Goal: Check status

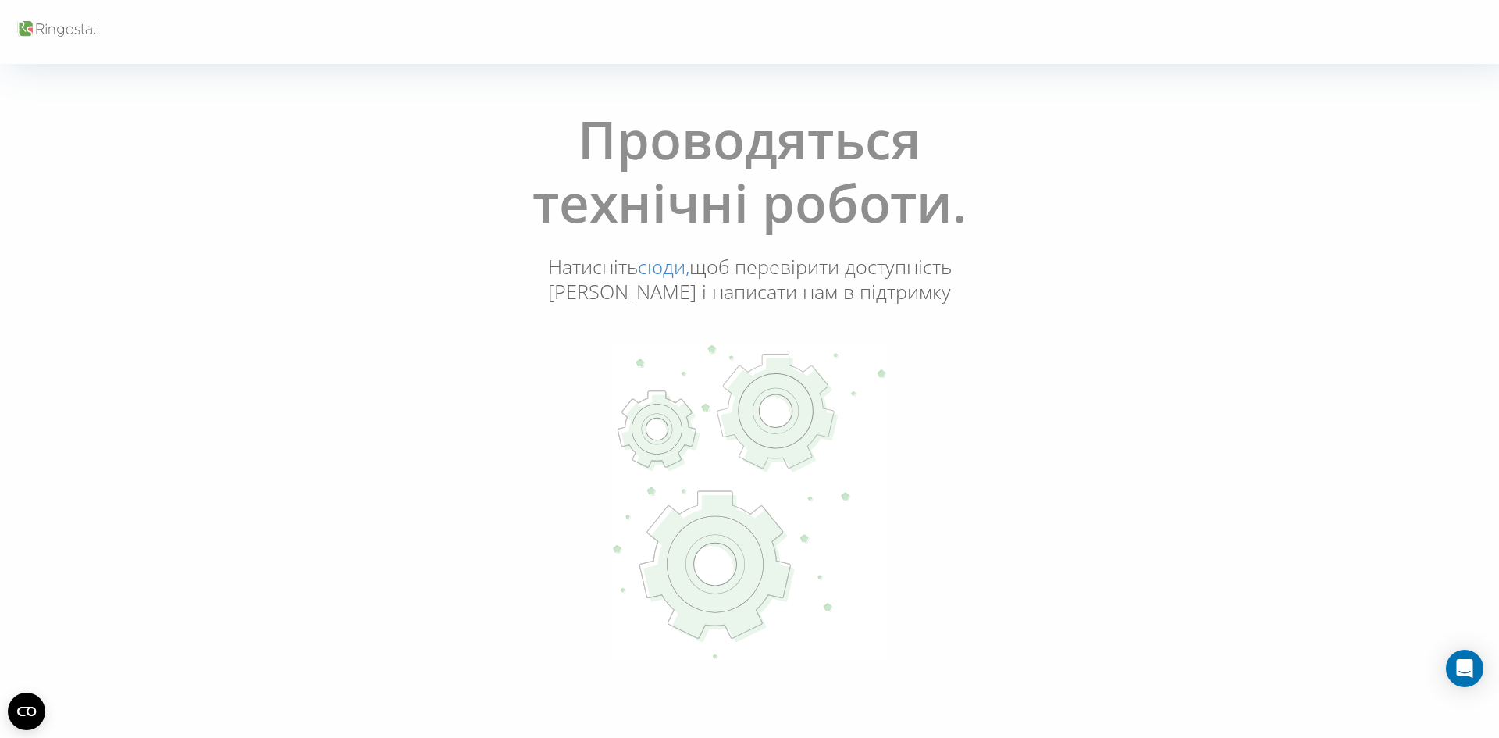
click at [729, 289] on p "Натисніть сюди, щоб перевірити доступність [PERSON_NAME] і написати нам в підтр…" at bounding box center [750, 280] width 422 height 52
click at [713, 470] on icon at bounding box center [749, 502] width 276 height 316
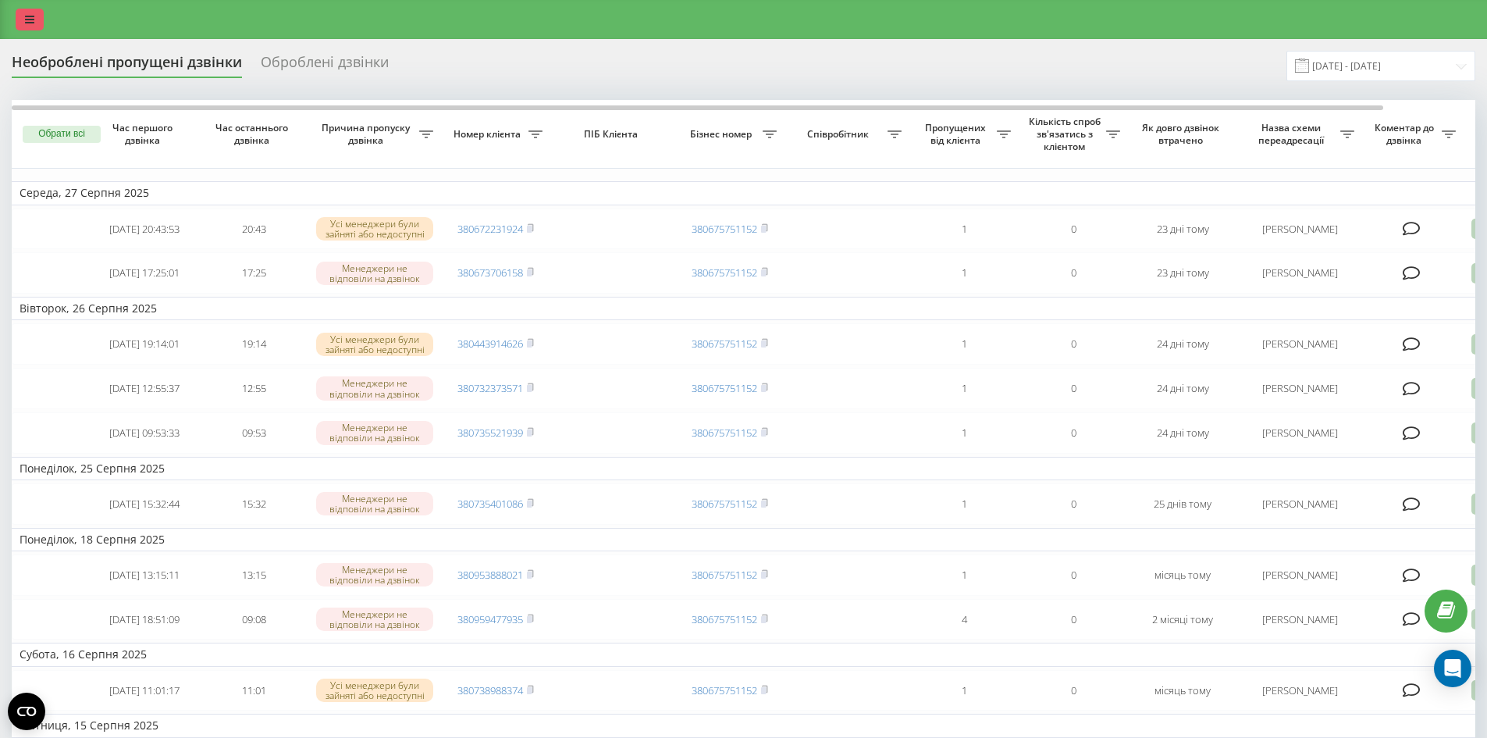
click at [28, 12] on link at bounding box center [30, 20] width 28 height 22
click at [30, 21] on icon at bounding box center [29, 19] width 9 height 11
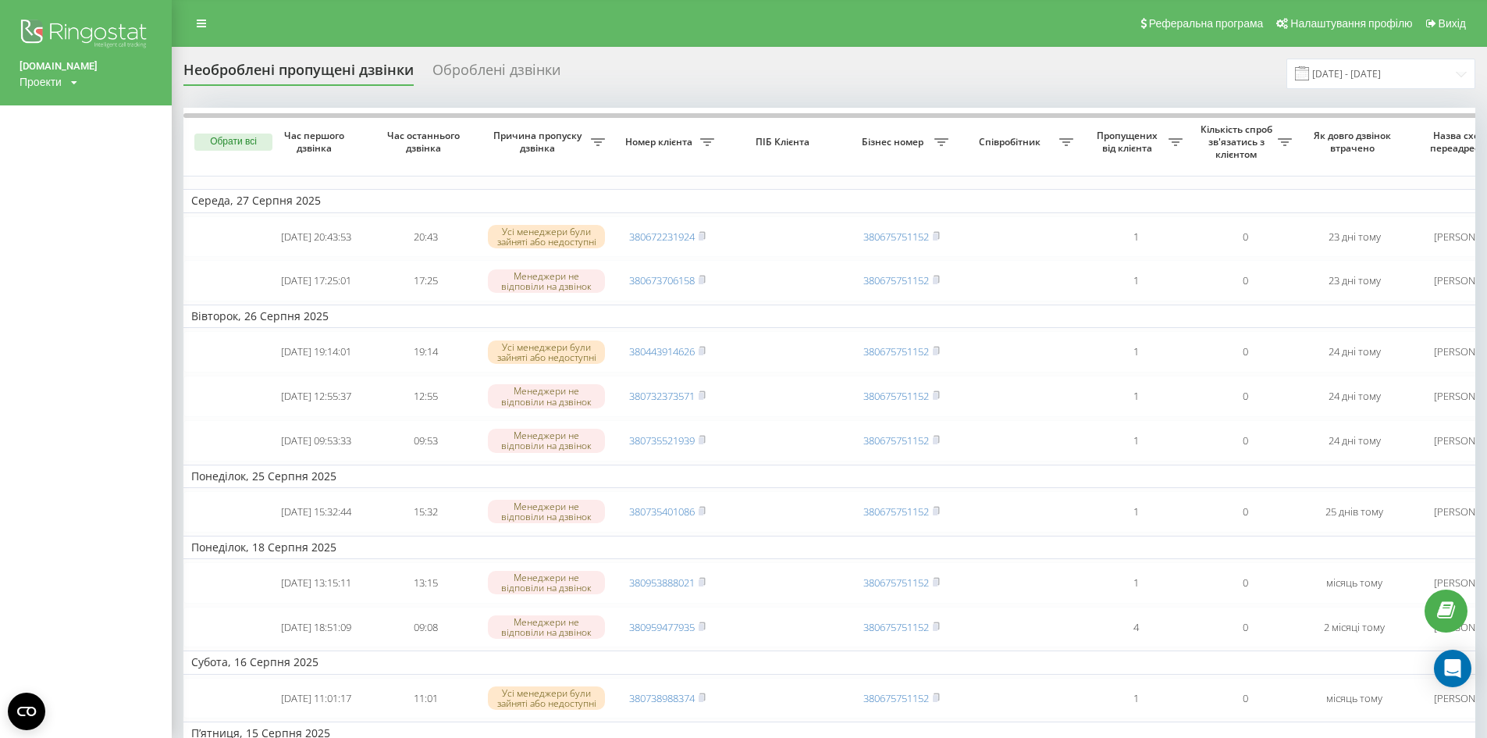
click at [70, 73] on link "digma.shop" at bounding box center [86, 67] width 133 height 16
click at [73, 78] on icon at bounding box center [74, 82] width 6 height 9
